Goal: Navigation & Orientation: Find specific page/section

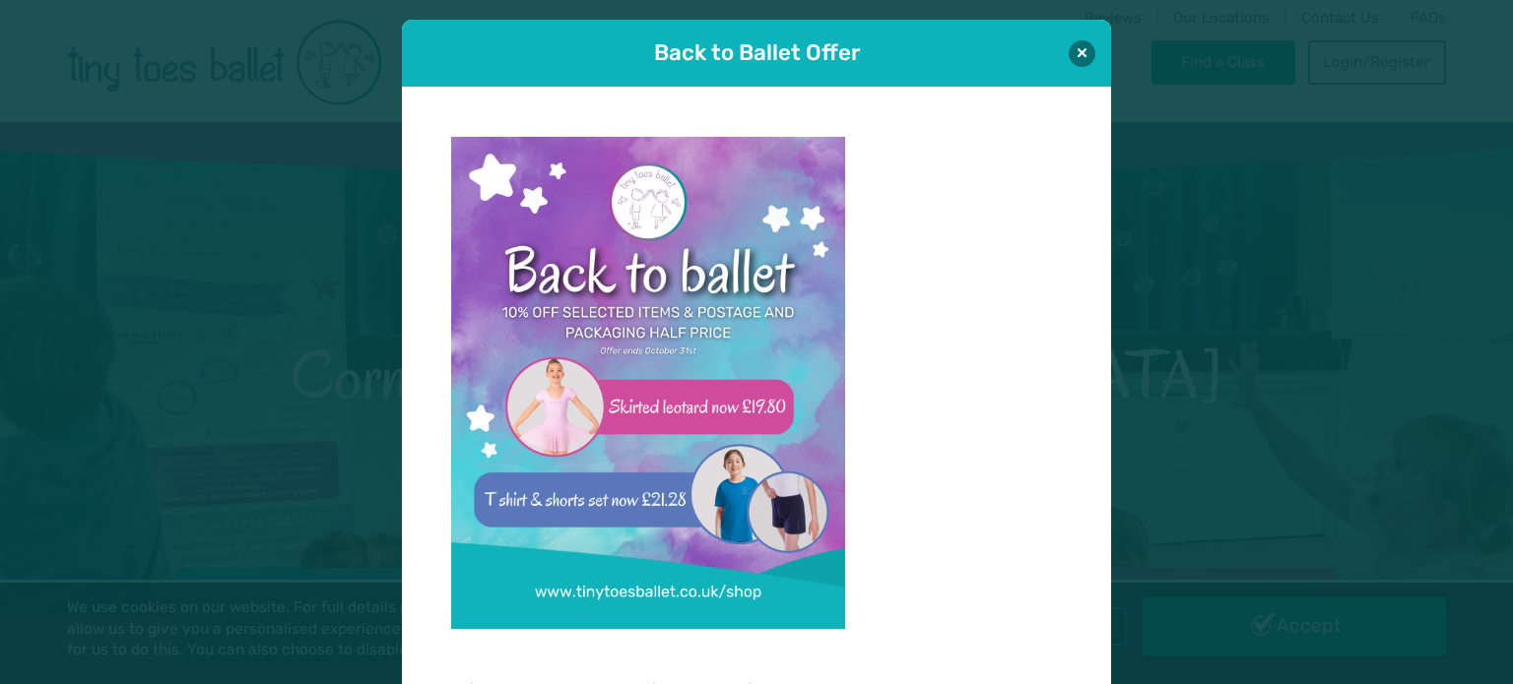
scroll to position [20, 0]
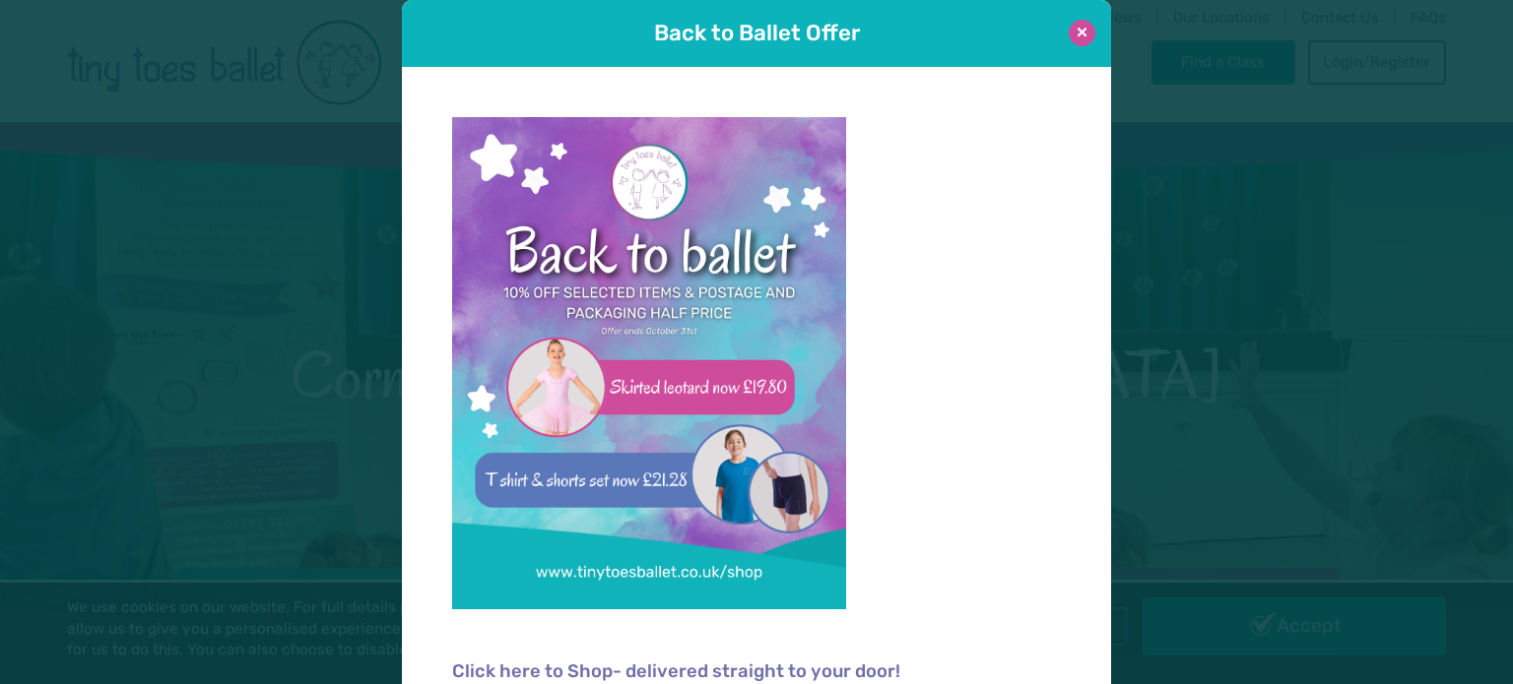
click at [1082, 29] on button at bounding box center [1082, 33] width 27 height 27
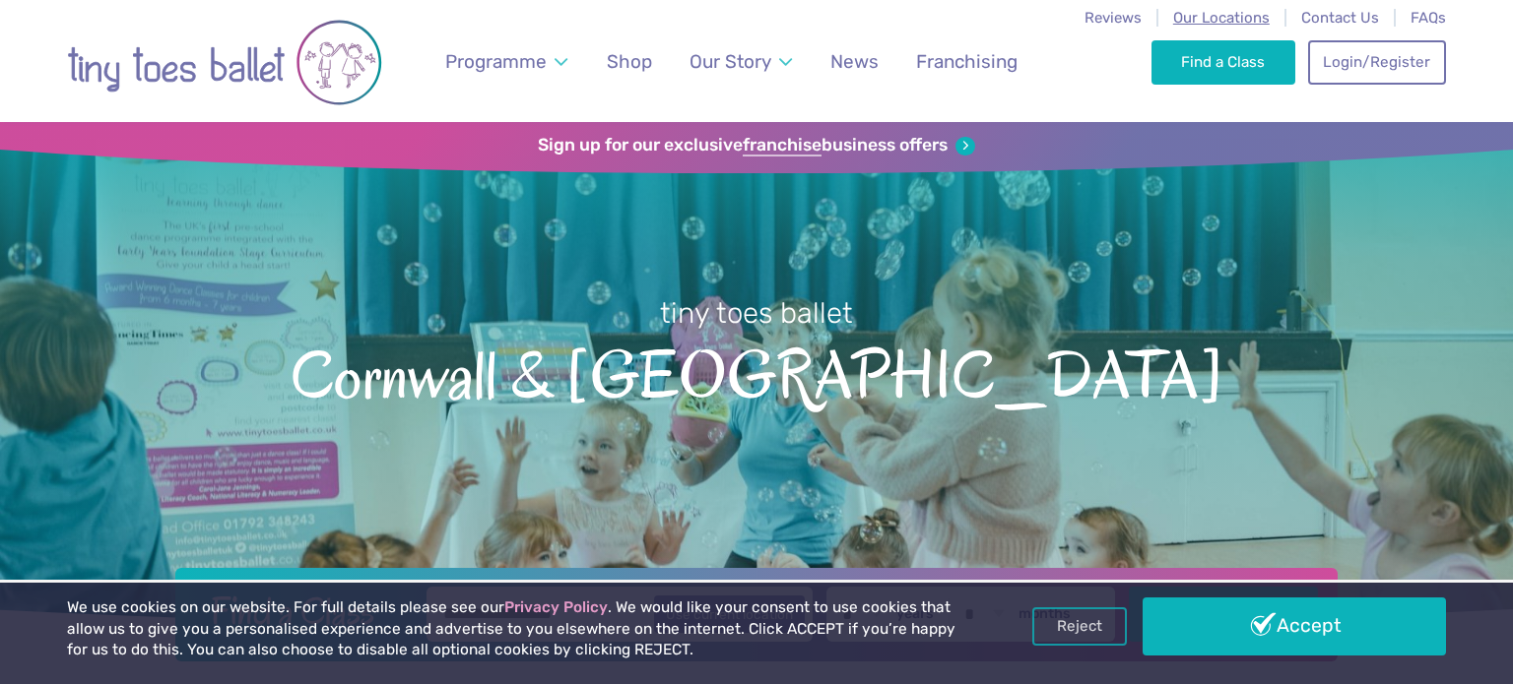
click at [1211, 18] on span "Our Locations" at bounding box center [1221, 18] width 97 height 18
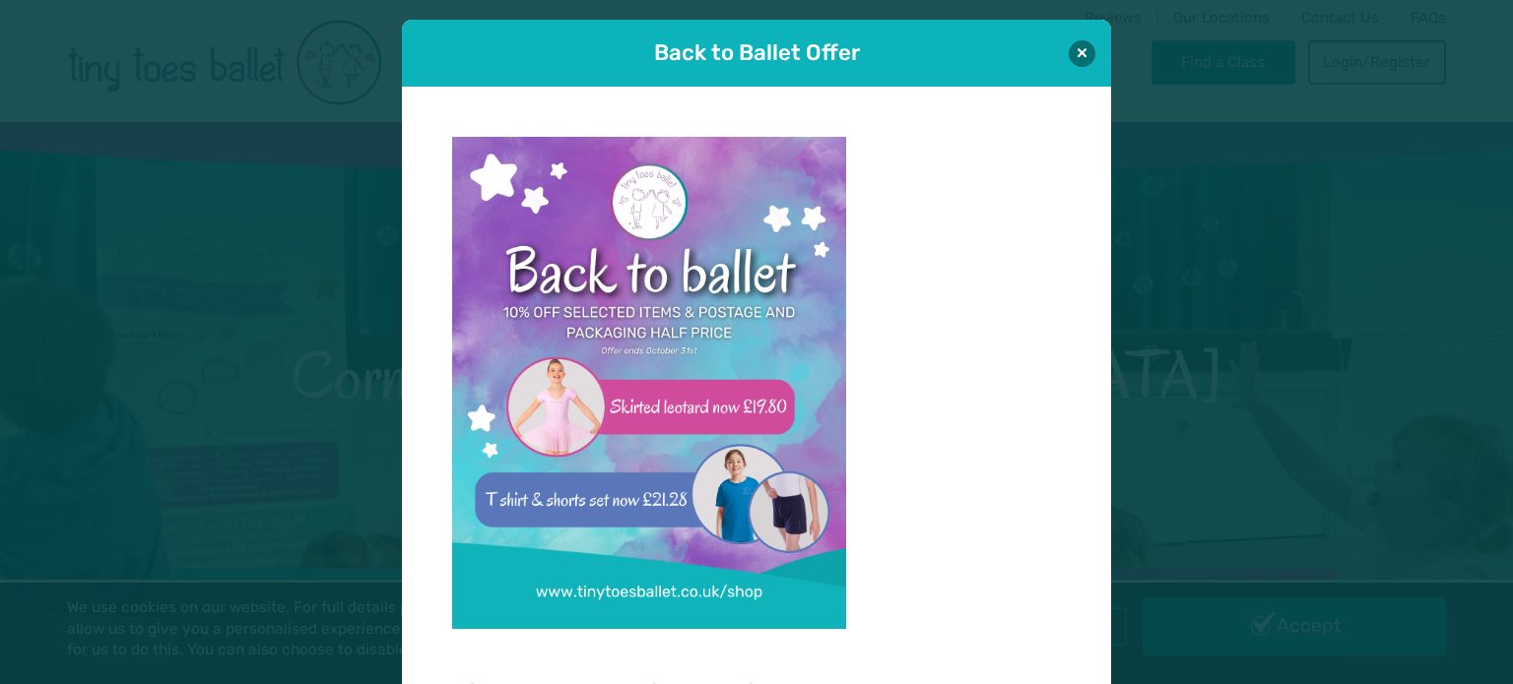
scroll to position [20, 0]
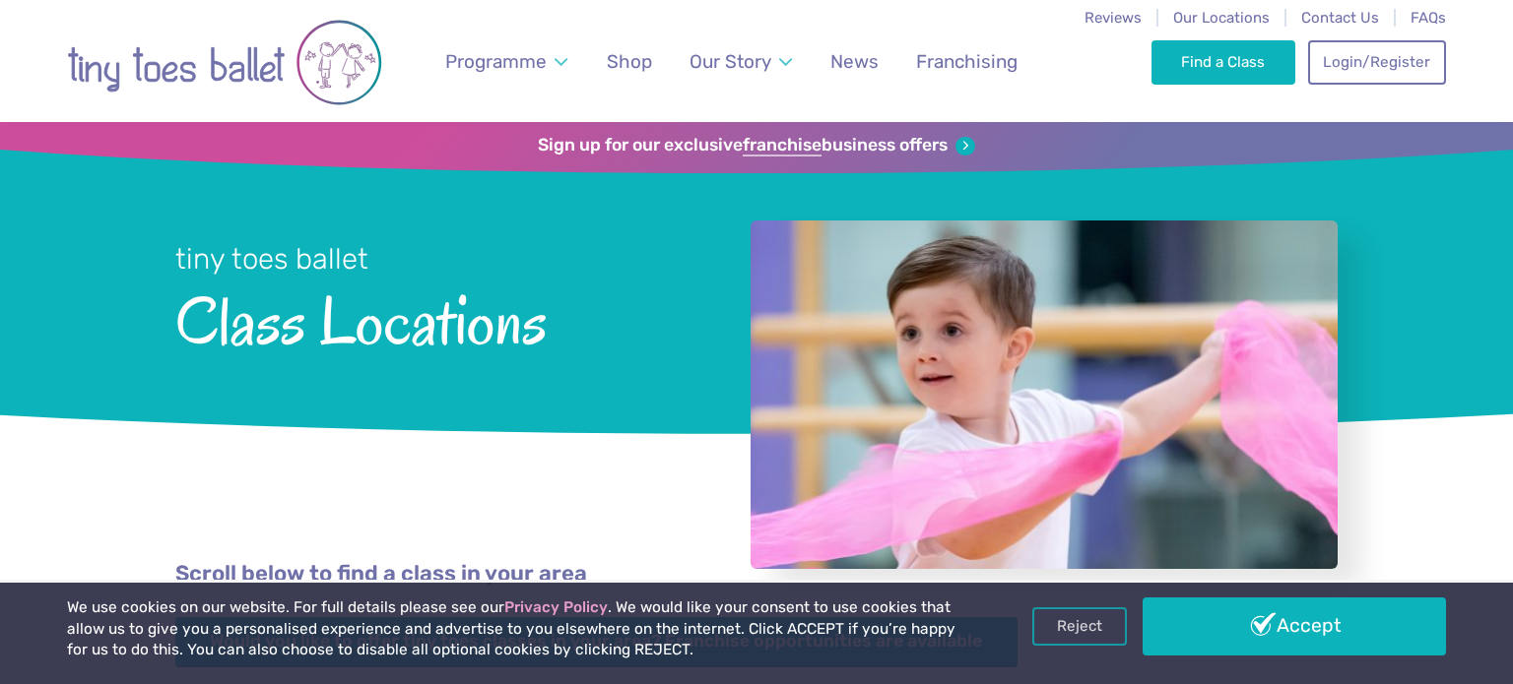
click at [1089, 626] on link "Reject" at bounding box center [1079, 626] width 95 height 37
